Goal: Information Seeking & Learning: Learn about a topic

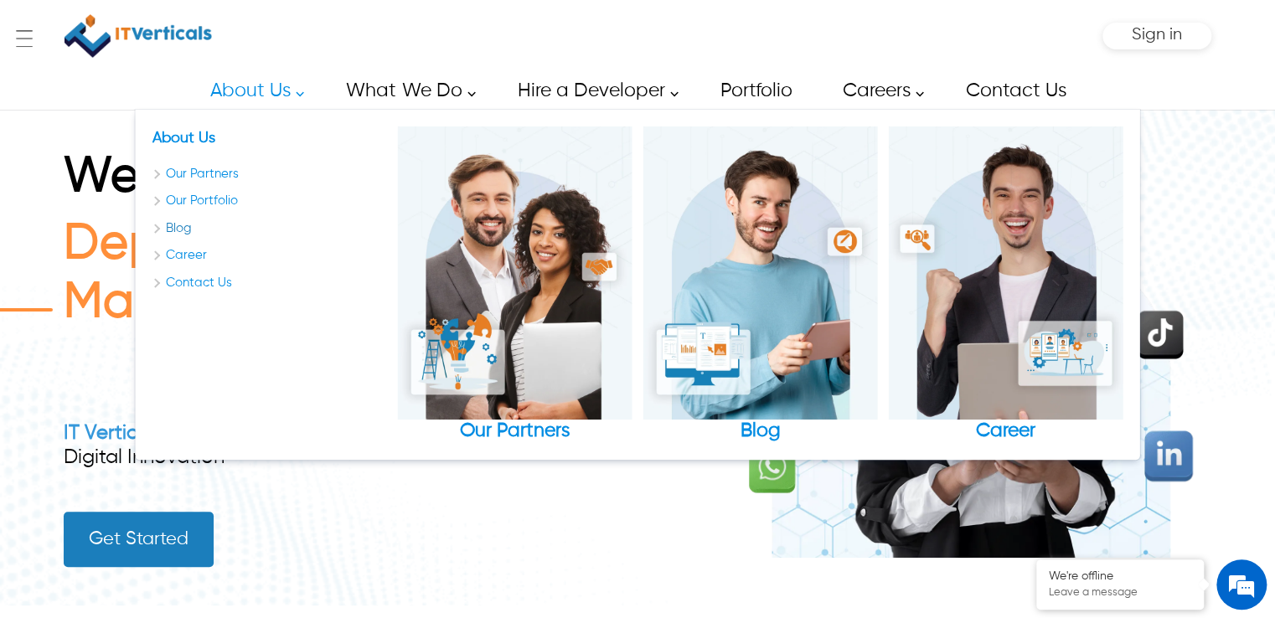
click at [173, 234] on link "Blog" at bounding box center [269, 229] width 235 height 19
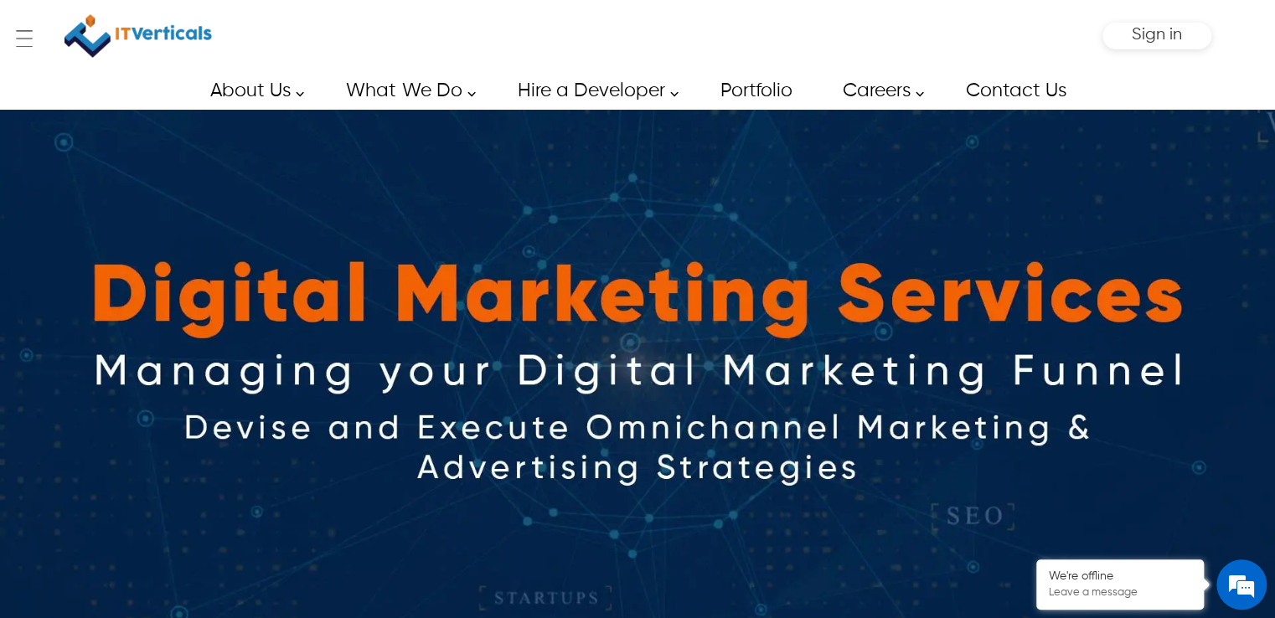
click at [1191, 168] on img at bounding box center [637, 371] width 1275 height 522
click at [1196, 140] on img at bounding box center [637, 371] width 1275 height 522
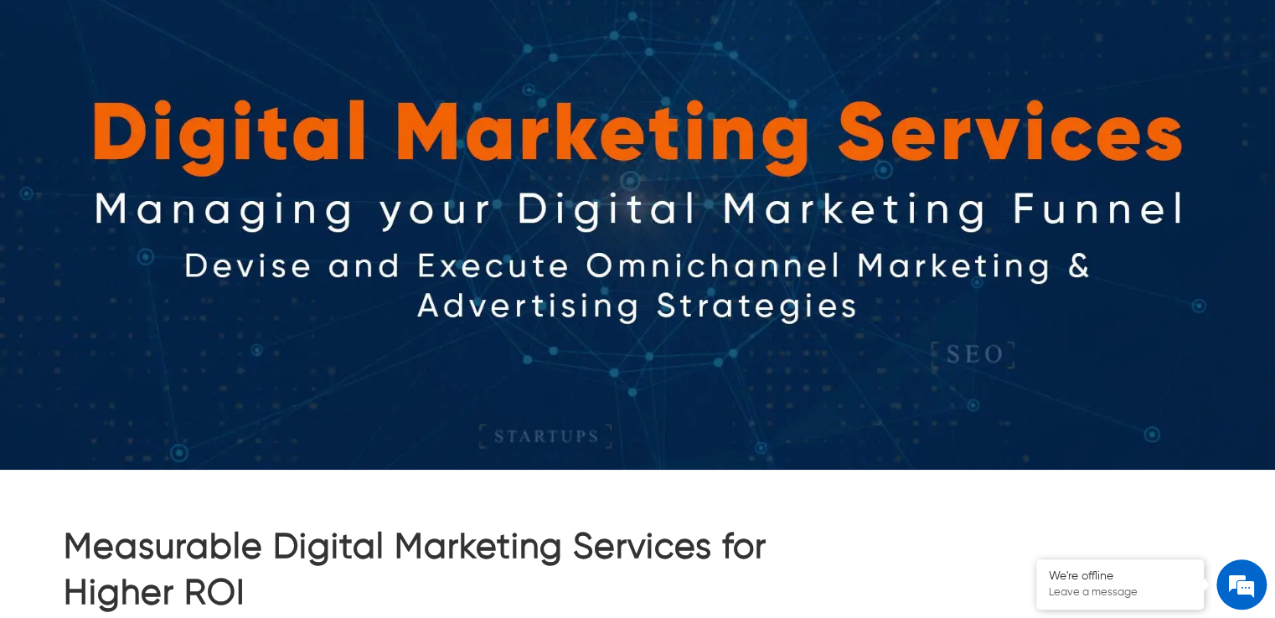
scroll to position [251, 0]
